Goal: Task Accomplishment & Management: Use online tool/utility

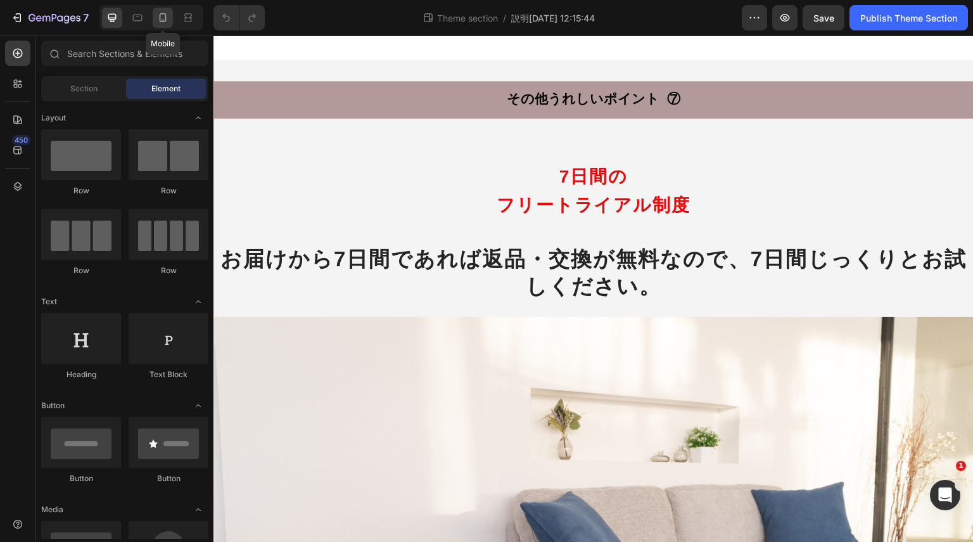
click at [170, 16] on div at bounding box center [163, 18] width 20 height 20
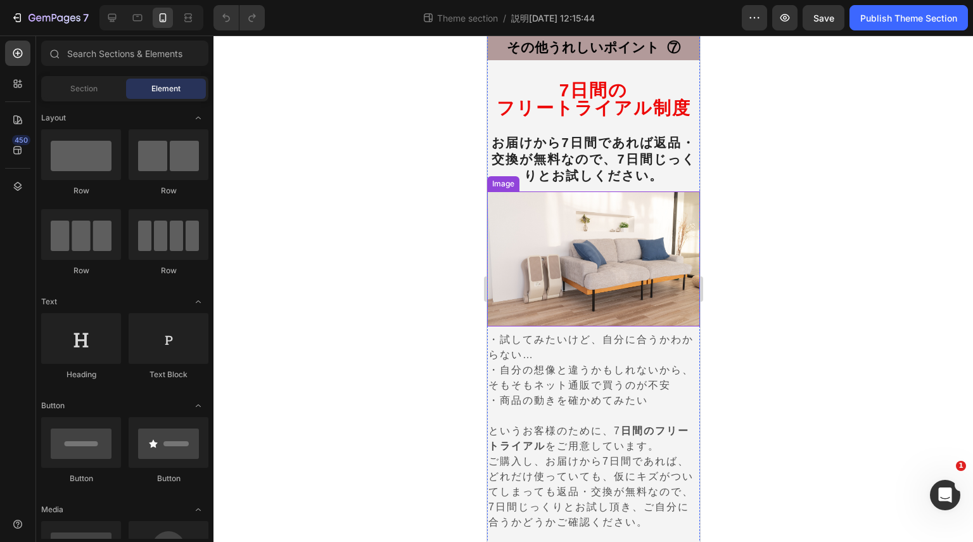
scroll to position [120, 0]
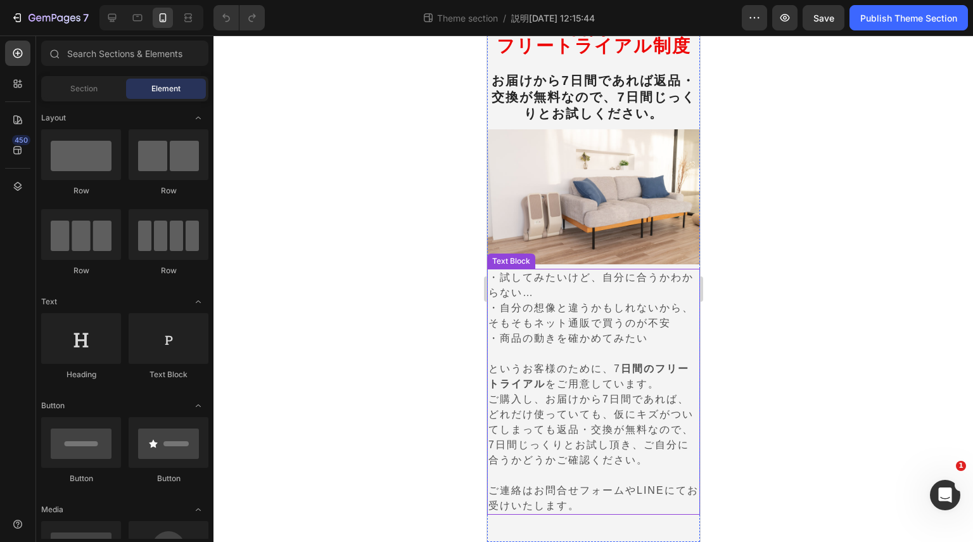
click at [586, 501] on p "ご連絡はお問合せフォームやLINEにてお受けいたします。" at bounding box center [593, 498] width 210 height 30
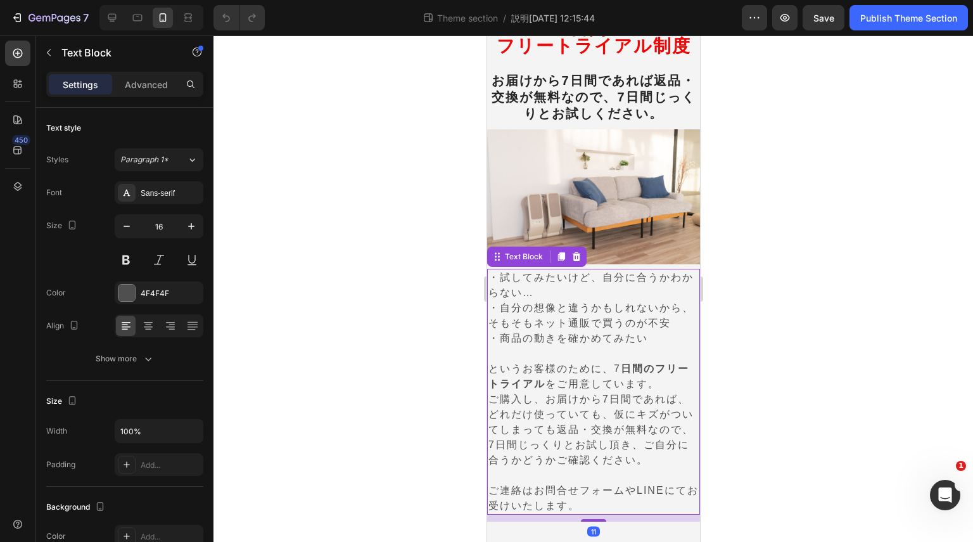
click at [588, 506] on p "ご連絡はお問合せフォームやLINEにてお受けいたします。" at bounding box center [593, 498] width 210 height 30
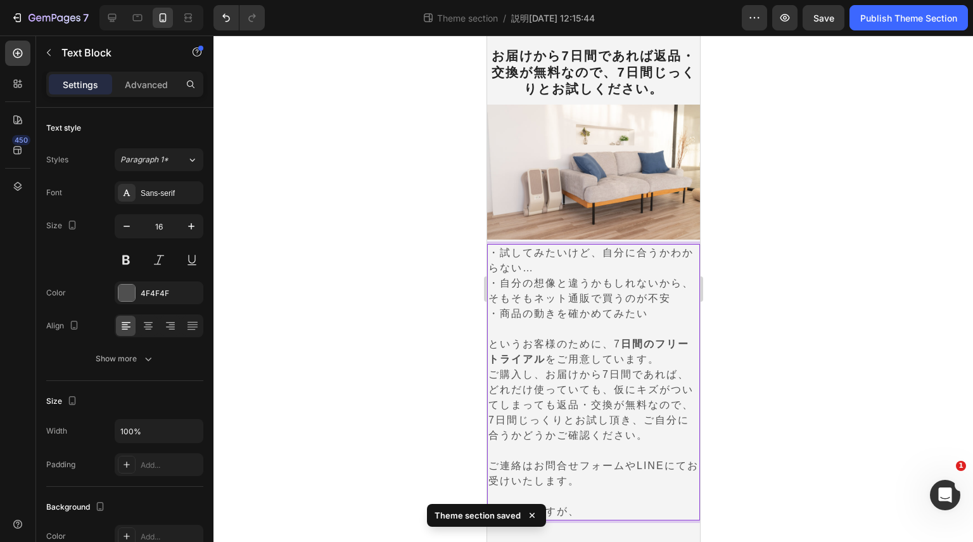
scroll to position [151, 0]
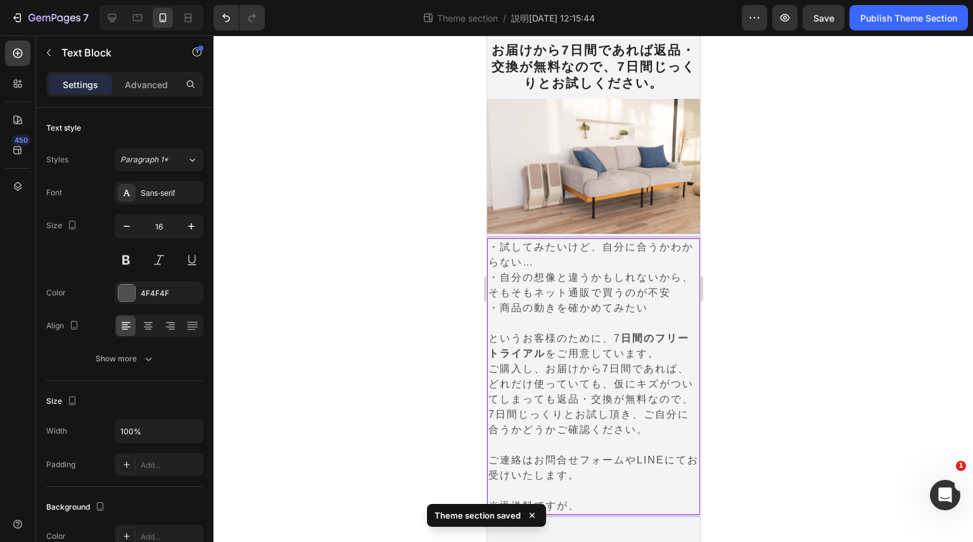
click at [572, 501] on p "※返送料ですが、" at bounding box center [593, 505] width 210 height 15
click at [580, 502] on p "※返送料ですが、" at bounding box center [593, 505] width 210 height 15
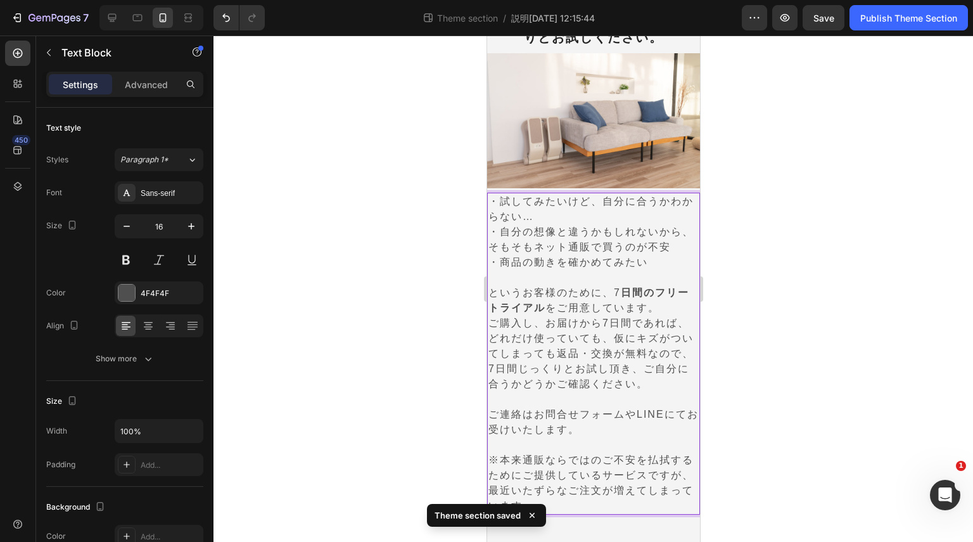
scroll to position [196, 0]
click at [556, 500] on p "※本来通販ならではのご不安を払拭するためにご提供しているサービスですが、最近いたずらなご注文が増えてしまっており、返送料はお客様のご負担と" at bounding box center [593, 482] width 210 height 61
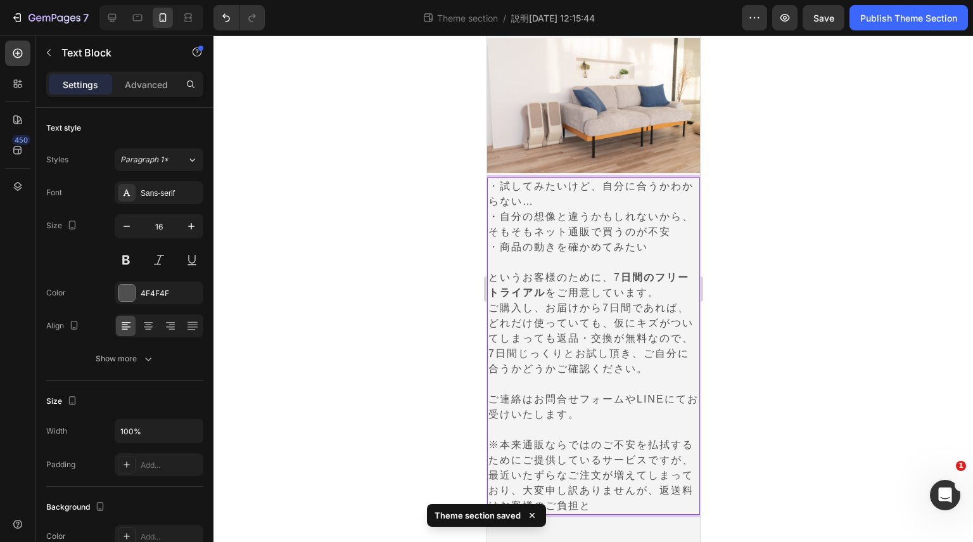
scroll to position [212, 0]
click at [655, 504] on p "※本来通販ならではのご不安を払拭するためにご提供しているサービスですが、最近いたずらなご注文が増えてしまっており、大変申し訳ありませんが、返送料はお客様のご負…" at bounding box center [593, 475] width 210 height 76
click at [531, 513] on icon at bounding box center [532, 515] width 13 height 13
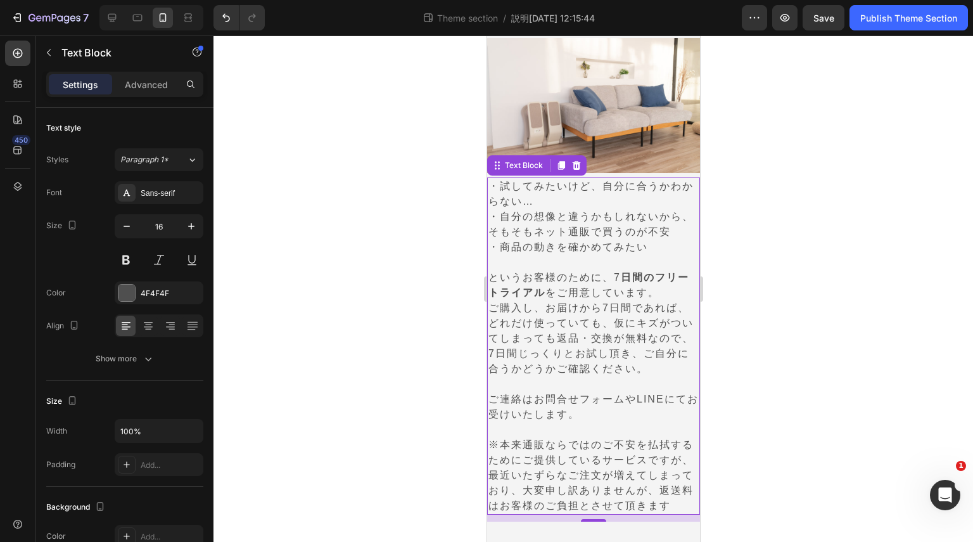
click at [545, 506] on p "※本来通販ならではのご不安を払拭するためにご提供しているサービスですが、最近いたずらなご注文が増えてしまっており、大変申し訳ありませんが、返送料はお客様のご負…" at bounding box center [593, 475] width 210 height 76
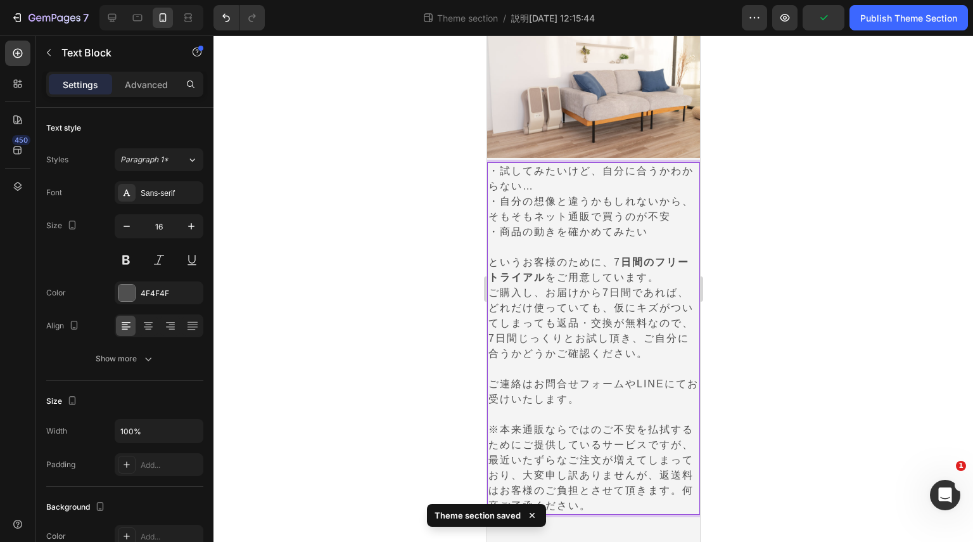
click at [610, 489] on p "※本来通販ならではのご不安を払拭するためにご提供しているサービスですが、最近いたずらなご注文が増えてしまっており、大変申し訳ありませんが、返送料はお客様のご負…" at bounding box center [593, 467] width 210 height 91
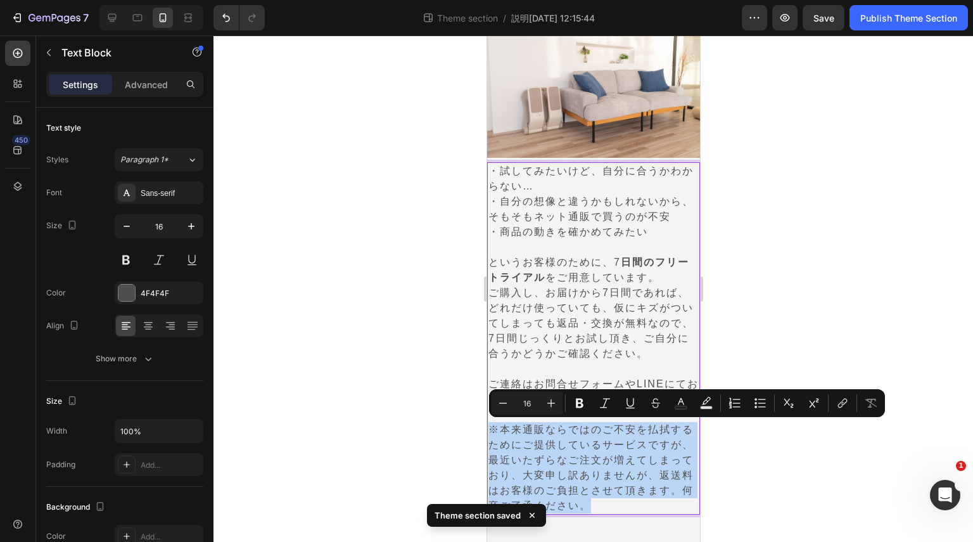
drag, startPoint x: 668, startPoint y: 499, endPoint x: 487, endPoint y: 426, distance: 195.9
click at [487, 426] on div "・試してみたいけど、自分に合うかわからない… ・自分の想像と違うかもしれないから、そもそもネット通販で買うのが不安 ・商品の動きを確かめてみたい というお客様…" at bounding box center [593, 338] width 213 height 352
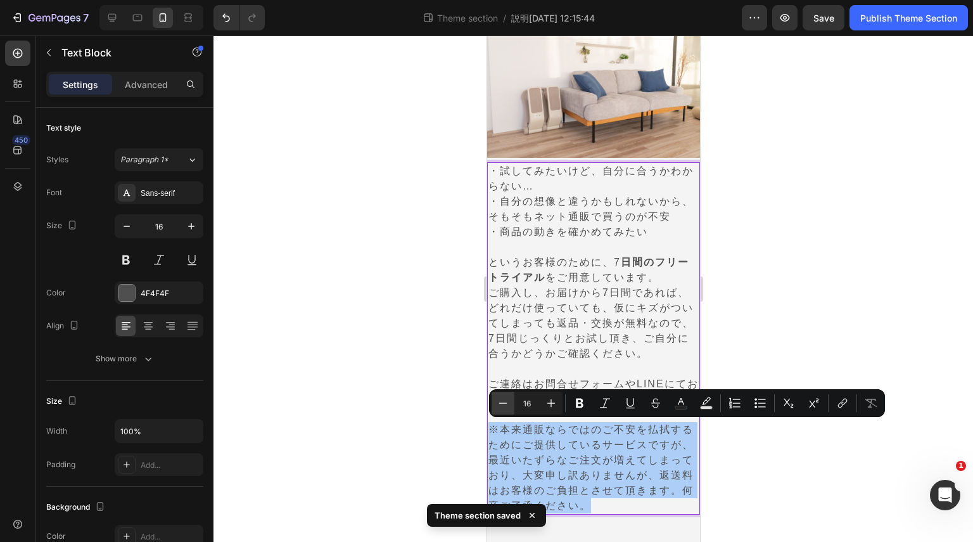
click at [502, 402] on icon "Editor contextual toolbar" at bounding box center [503, 403] width 13 height 13
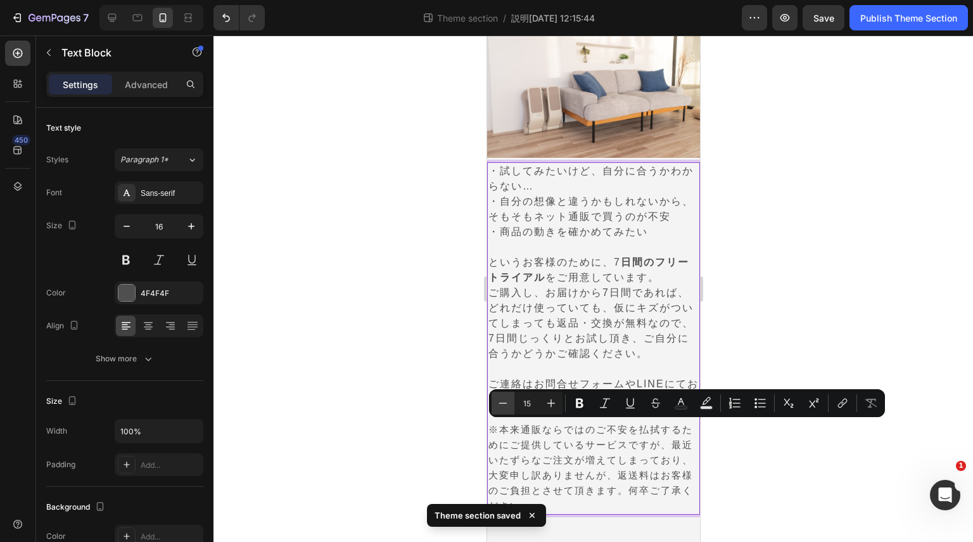
click at [502, 402] on icon "Editor contextual toolbar" at bounding box center [503, 403] width 13 height 13
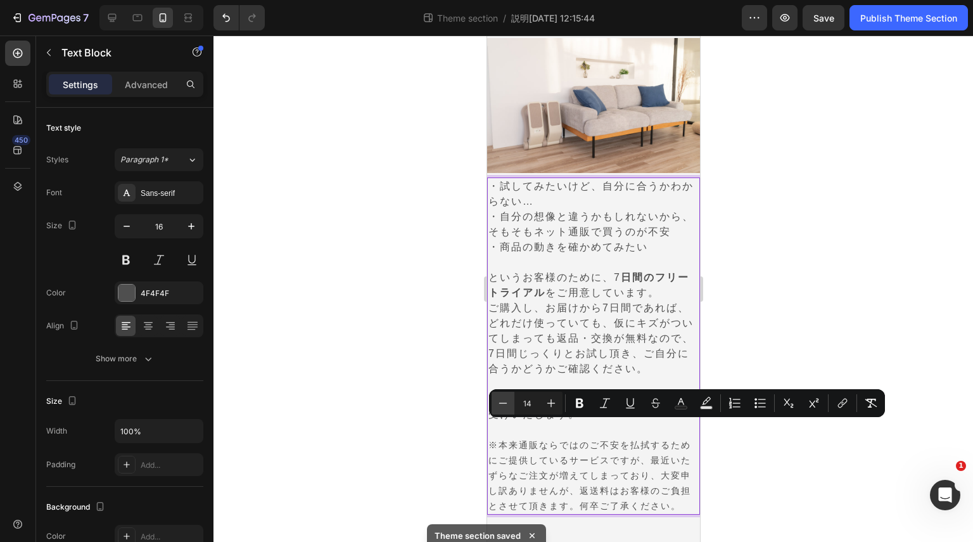
click at [502, 402] on icon "Editor contextual toolbar" at bounding box center [503, 403] width 13 height 13
type input "13"
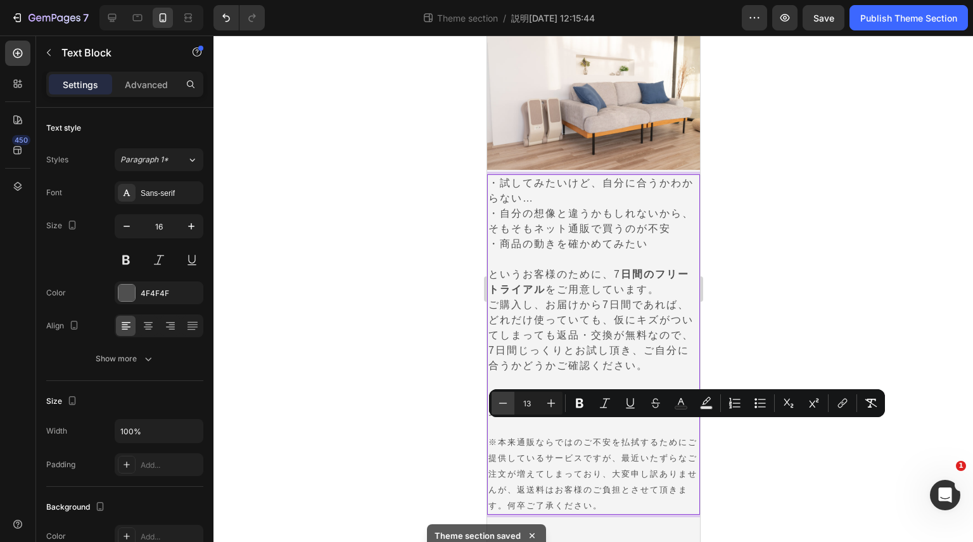
scroll to position [218, 0]
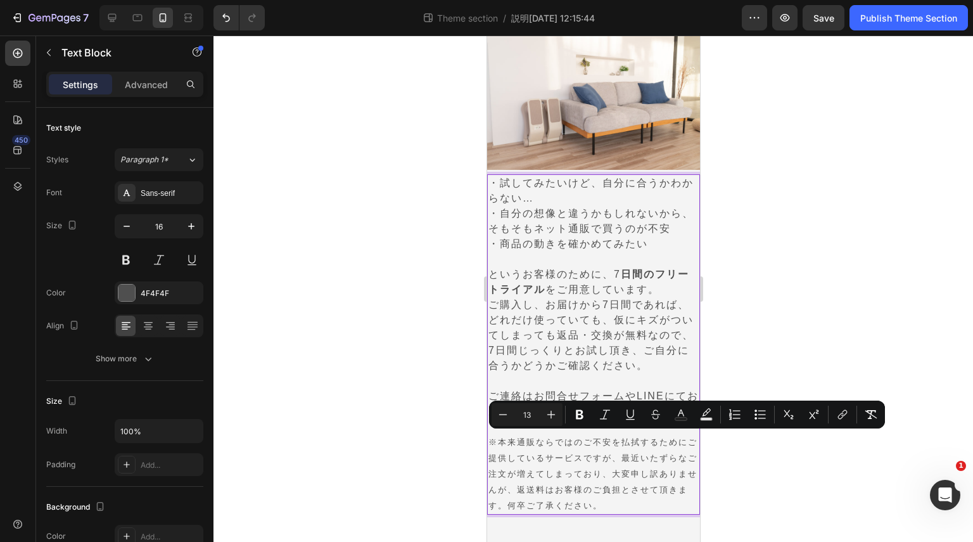
click at [563, 475] on span "※本来通販ならではのご不安を払拭するためにご提供しているサービスですが、最近いたずらなご注文が増えてしまっており、大変申し訳ありませんが、返送料はお客様のご負…" at bounding box center [592, 473] width 209 height 73
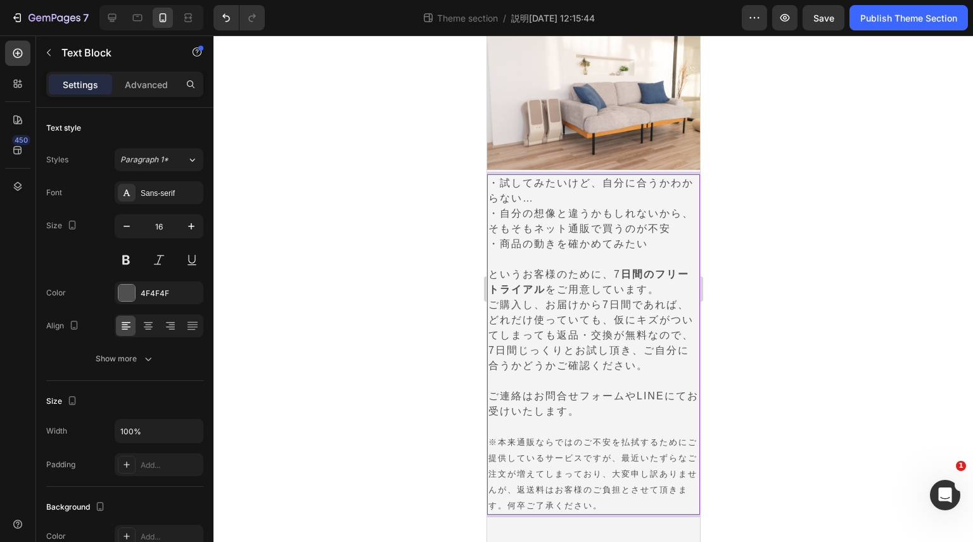
click at [791, 448] on div at bounding box center [594, 288] width 760 height 506
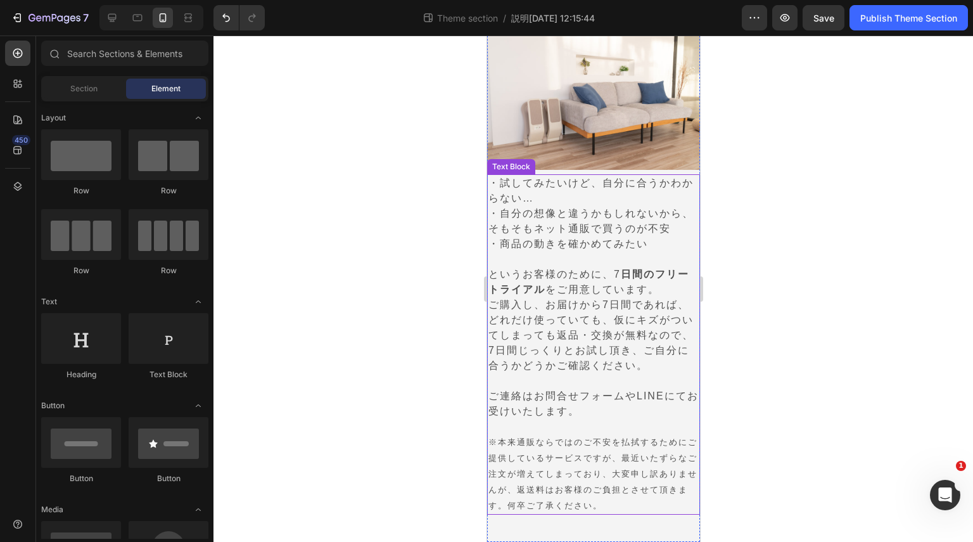
click at [637, 465] on p "※本来通販ならではのご不安を払拭するためにご提供しているサービスですが、最近いたずらなご注文が増えてしまっており、大変申し訳ありませんが、返送料はお客様のご負…" at bounding box center [593, 473] width 210 height 79
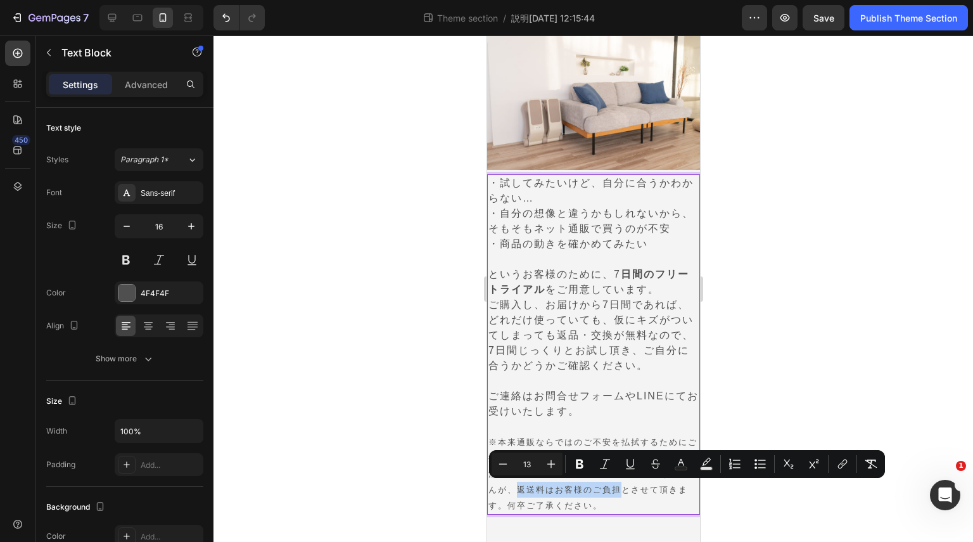
drag, startPoint x: 547, startPoint y: 491, endPoint x: 645, endPoint y: 495, distance: 97.7
click at [645, 495] on p "※本来通販ならではのご不安を払拭するためにご提供しているサービスですが、最近いたずらなご注文が増えてしまっており、大変申し訳ありませんが、返送料はお客様のご負…" at bounding box center [593, 473] width 210 height 79
click at [636, 465] on icon "Editor contextual toolbar" at bounding box center [630, 463] width 13 height 13
click at [630, 503] on p "※本来通販ならではのご不安を払拭するためにご提供しているサービスですが、最近いたずらなご注文が増えてしまっており、大変申し訳ありませんが、 返送料はお客様のご…" at bounding box center [593, 473] width 210 height 79
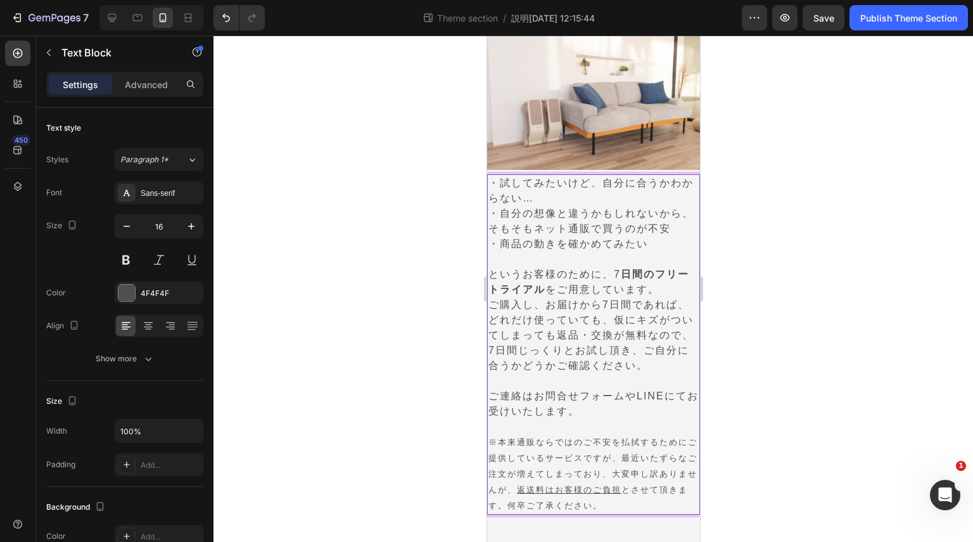
click at [618, 473] on span "※本来通販ならではのご不安を払拭するためにご提供しているサービスですが、最近いたずらなご注文が増えてしまっており、大変申し訳ありませんが、 返送料はお客様のご…" at bounding box center [592, 473] width 209 height 73
click at [654, 499] on p "※本来通販ならではのご不安を払拭するためにご提供しているサービスですが、最近いたずらなご注文が増えてしまっており、大変申し訳ありませんが、 返送料はお客様のご…" at bounding box center [593, 473] width 210 height 79
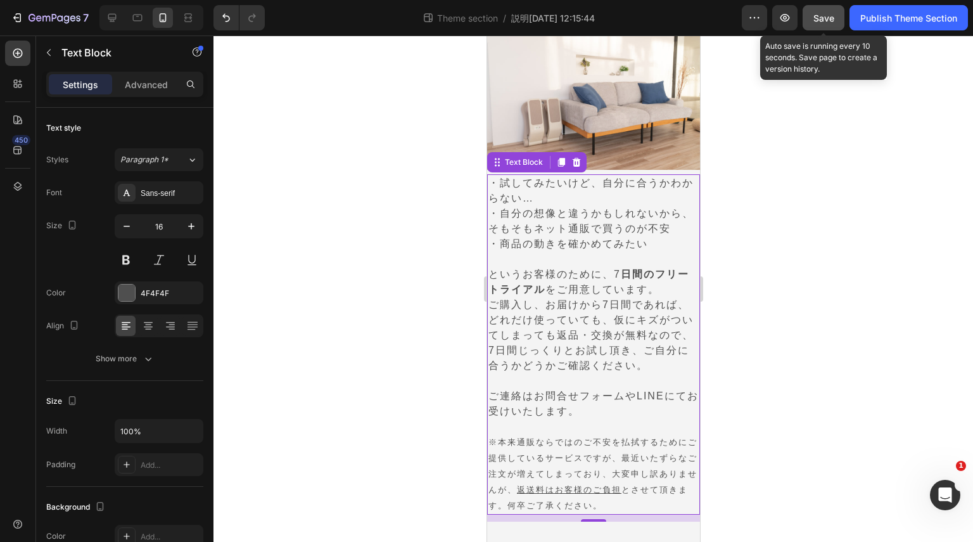
click at [826, 22] on span "Save" at bounding box center [824, 18] width 21 height 11
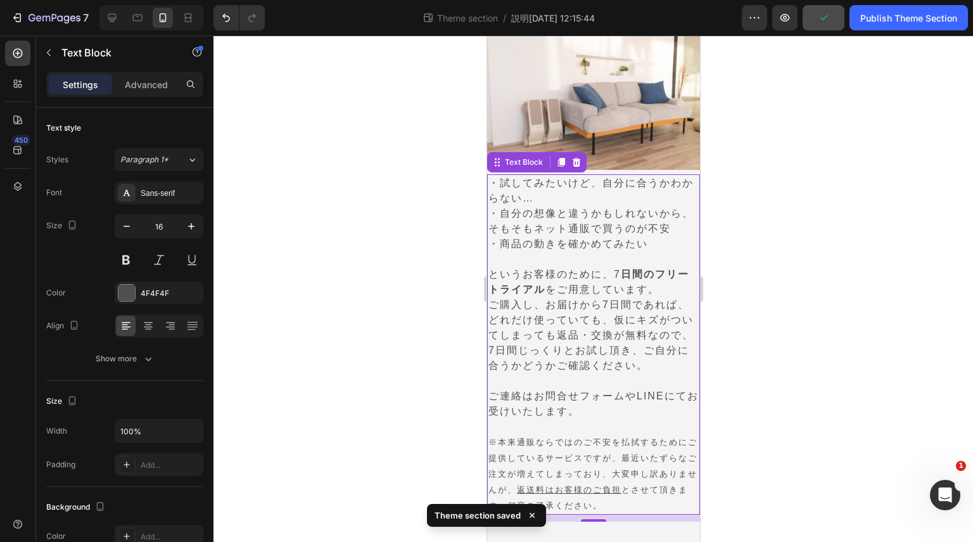
click at [639, 364] on p "ご購入し、お届けから7日間であれば、どれだけ使っていても、仮にキズがついてしまっても返品・交換が無料なので、7日間じっくりとお試し頂き、ご自分に合うかどうかご…" at bounding box center [593, 335] width 210 height 76
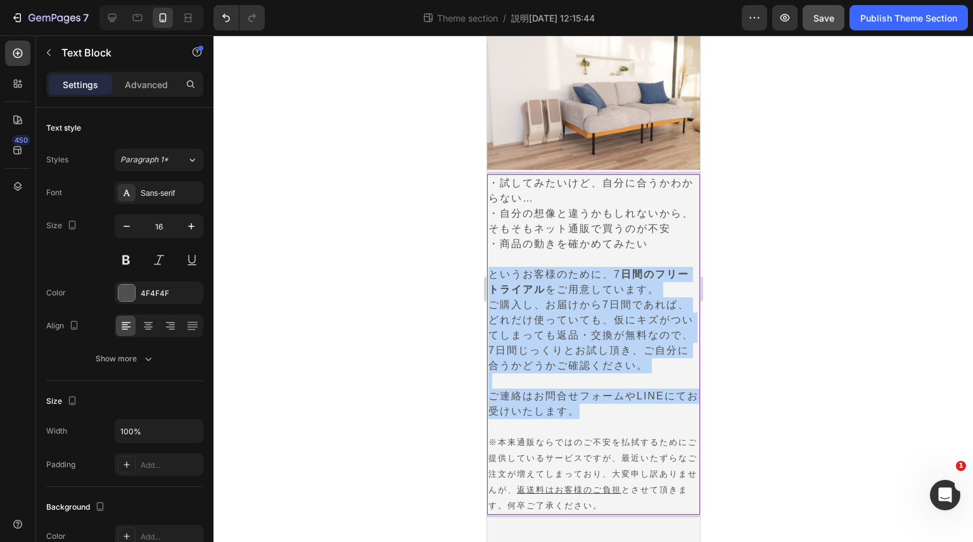
drag, startPoint x: 585, startPoint y: 411, endPoint x: 492, endPoint y: 277, distance: 163.5
click at [492, 277] on div "・試してみたいけど、自分に合うかわからない… ・自分の想像と違うかもしれないから、そもそもネット通販で買うのが不安 ・商品の動きを確かめてみたい というお客様…" at bounding box center [593, 344] width 213 height 340
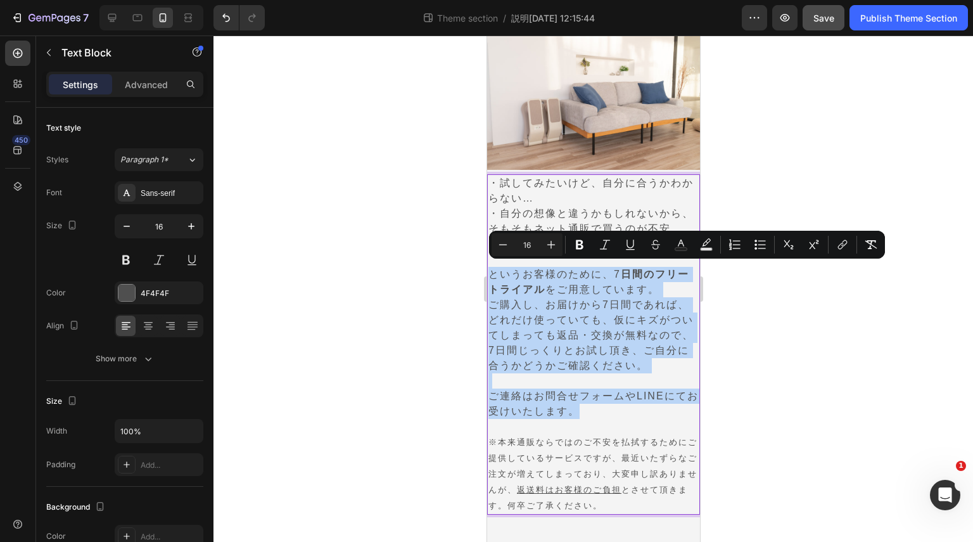
click at [563, 373] on p "Rich Text Editor. Editing area: main" at bounding box center [593, 380] width 210 height 15
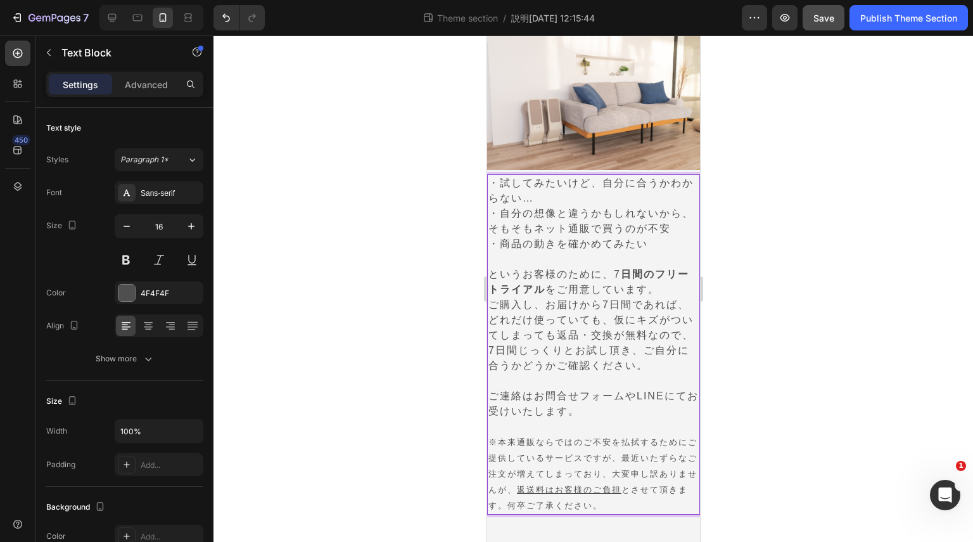
click at [665, 501] on p "※本来通販ならではのご不安を払拭するためにご提供しているサービスですが、最近いたずらなご注文が増えてしまっており、大変申し訳ありませんが、 返送料はお客様のご…" at bounding box center [593, 473] width 210 height 79
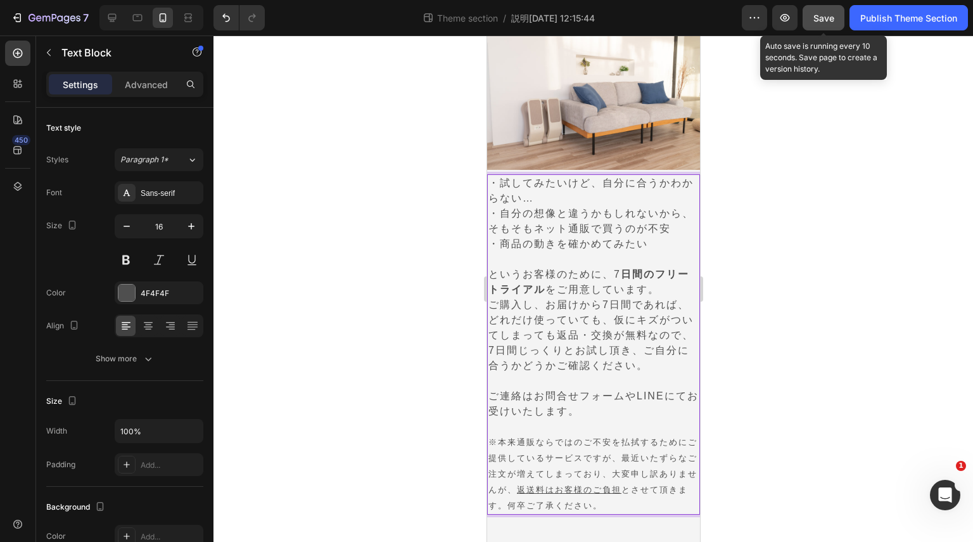
click at [822, 16] on span "Save" at bounding box center [824, 18] width 21 height 11
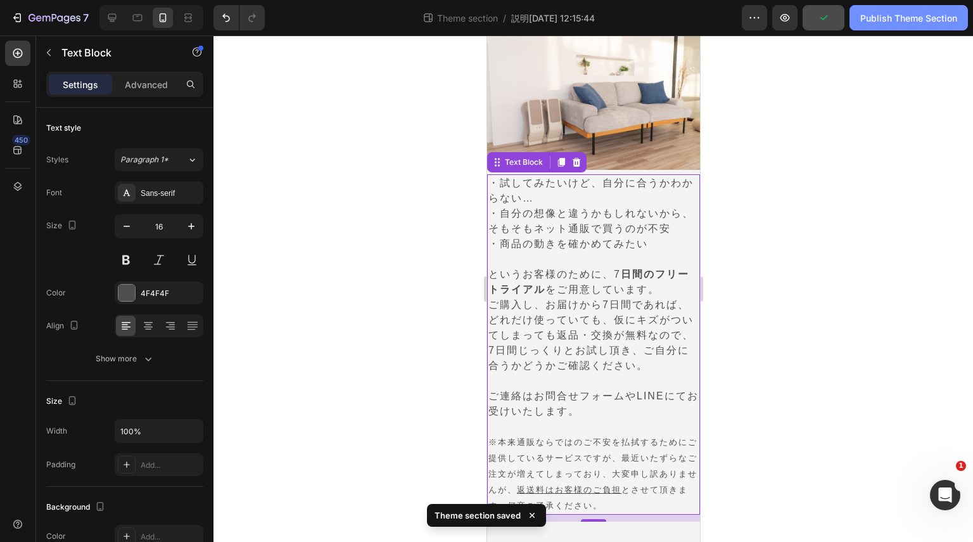
click at [874, 18] on div "Publish Theme Section" at bounding box center [908, 17] width 97 height 13
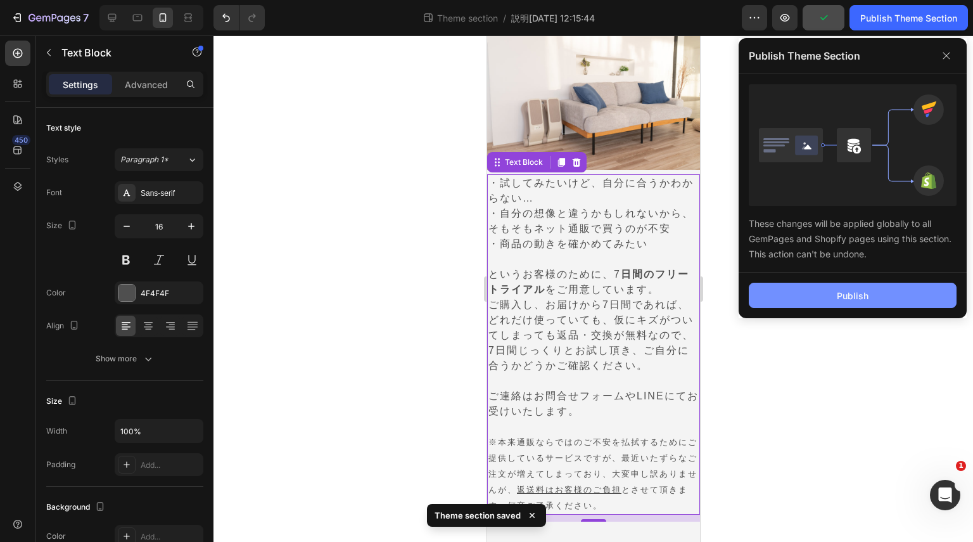
click at [833, 284] on button "Publish" at bounding box center [853, 295] width 208 height 25
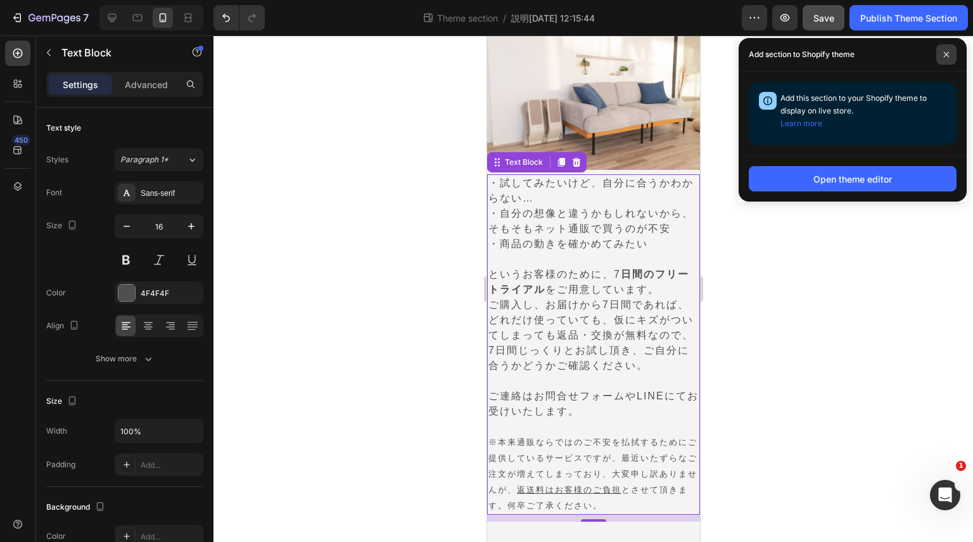
click at [951, 49] on span at bounding box center [946, 54] width 20 height 20
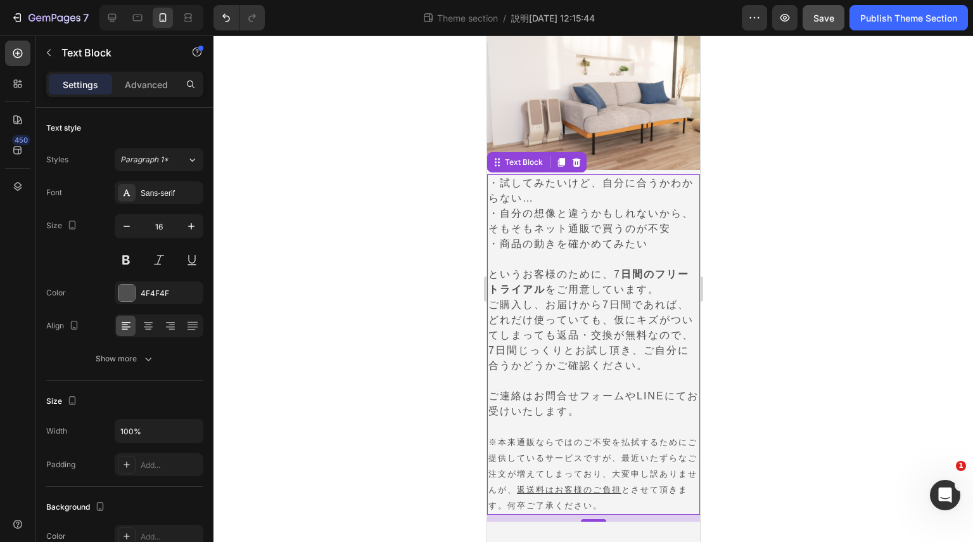
click at [819, 411] on div at bounding box center [594, 288] width 760 height 506
click at [644, 506] on p "※本来通販ならではのご不安を払拭するためにご提供しているサービスですが、最近いたずらなご注文が増えてしまっており、大変申し訳ありませんが、 返送料はお客様のご…" at bounding box center [593, 473] width 210 height 79
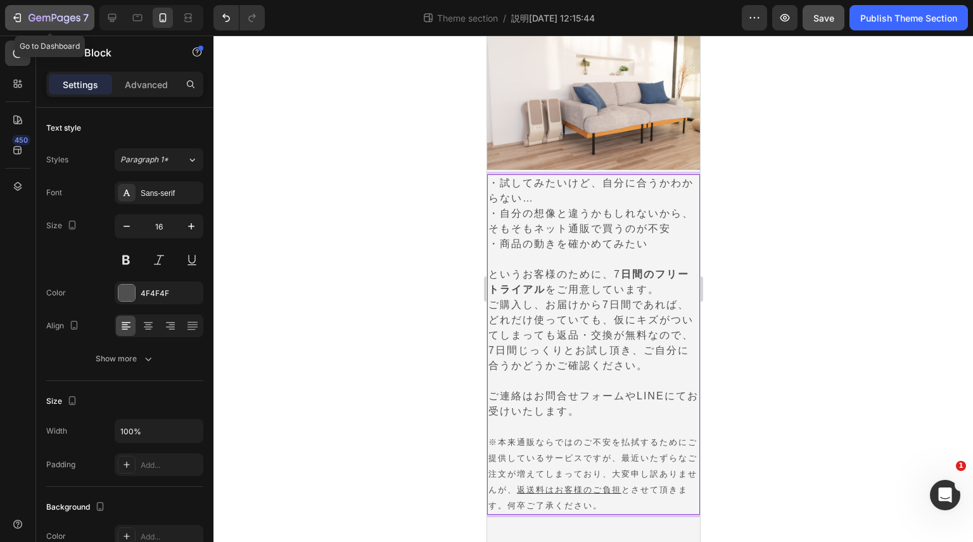
click at [13, 15] on icon "button" at bounding box center [17, 17] width 13 height 13
